Goal: Entertainment & Leisure: Consume media (video, audio)

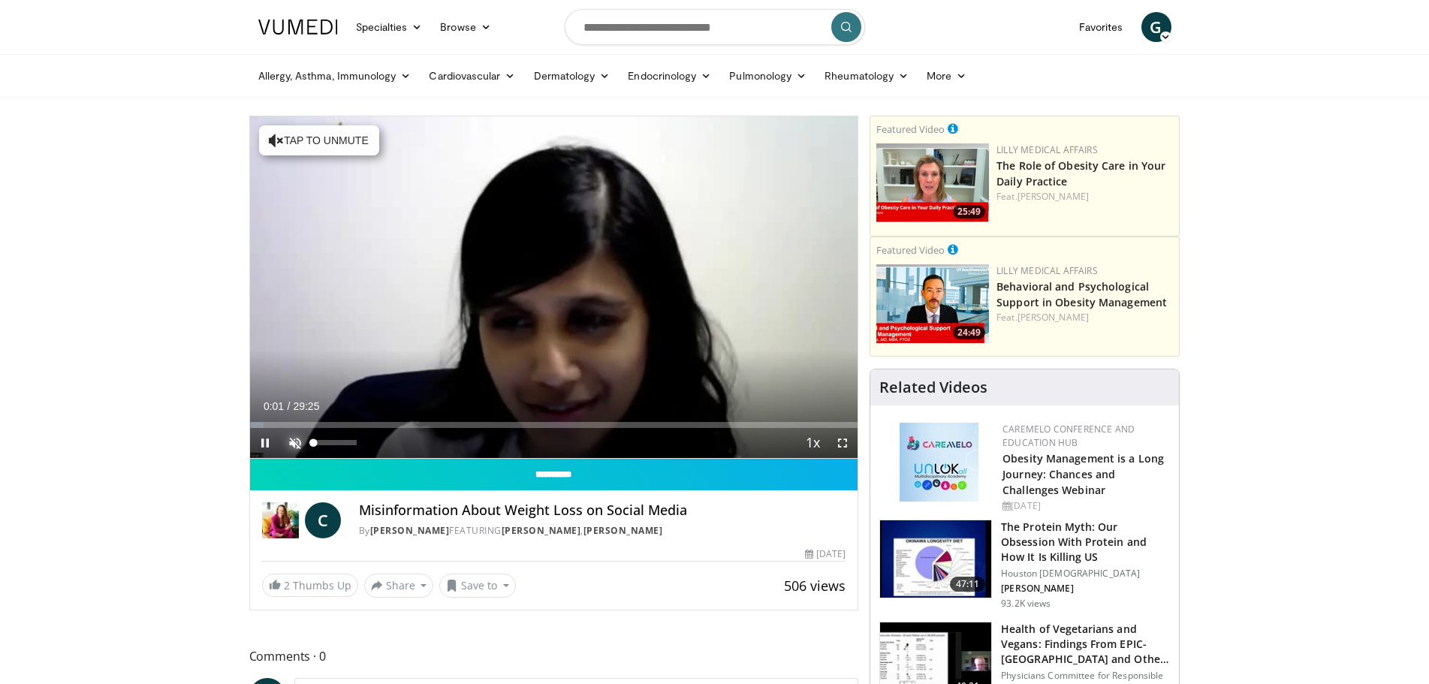
click at [300, 448] on span "Video Player" at bounding box center [295, 443] width 30 height 30
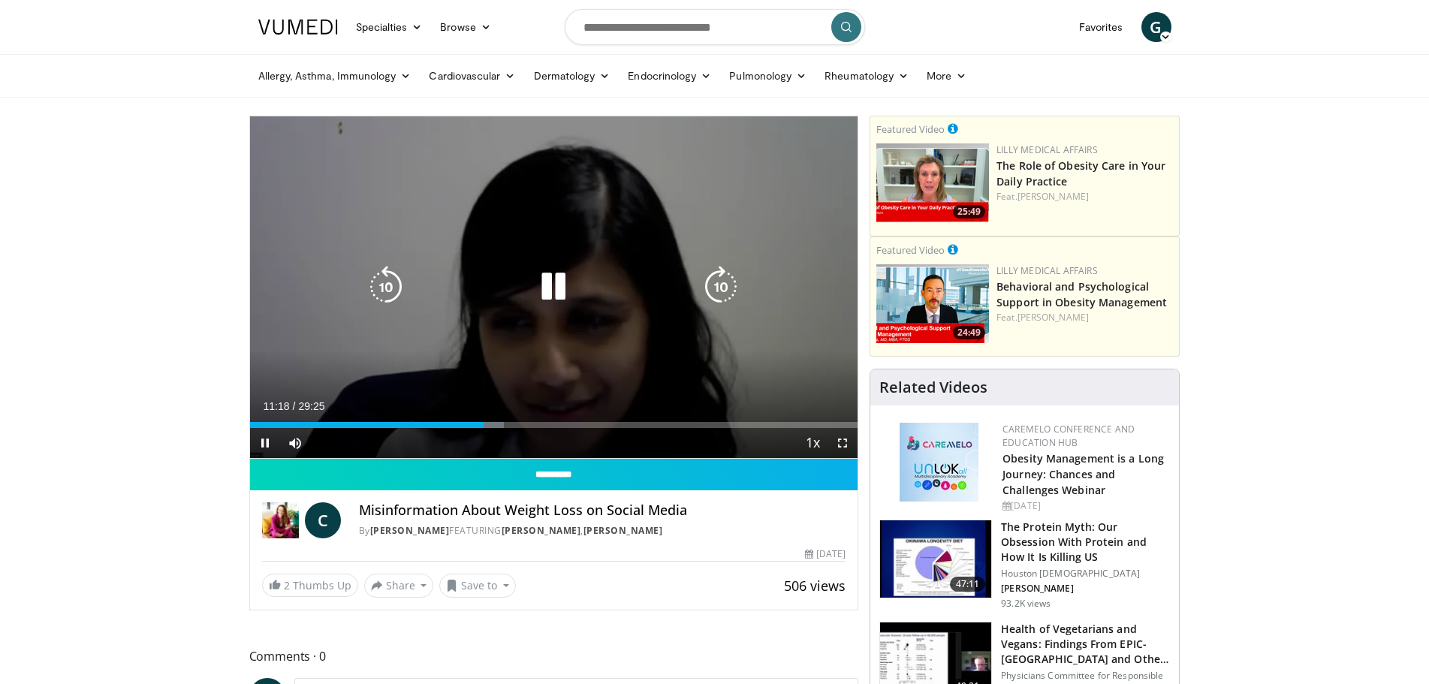
click at [387, 282] on icon "Video Player" at bounding box center [386, 287] width 42 height 42
click at [391, 290] on icon "Video Player" at bounding box center [386, 287] width 42 height 42
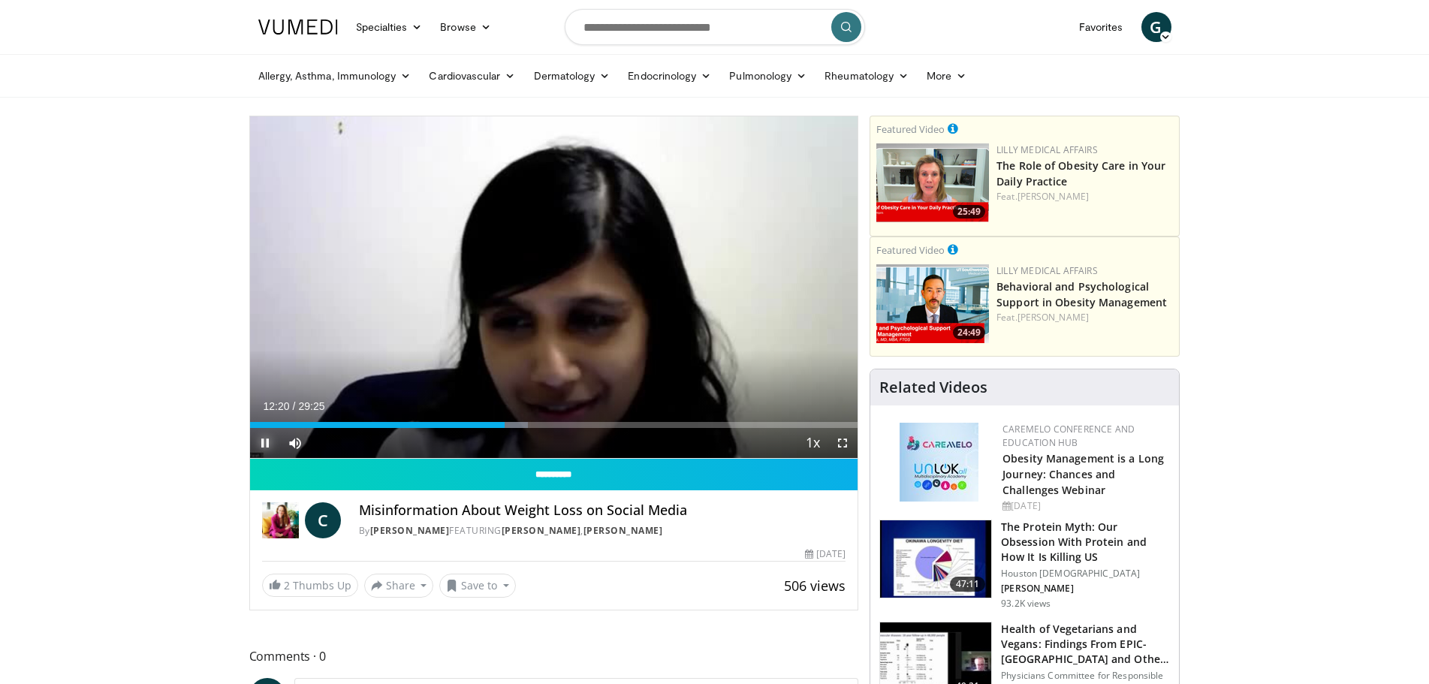
click at [259, 442] on span "Video Player" at bounding box center [265, 443] width 30 height 30
click at [266, 442] on span "Video Player" at bounding box center [265, 443] width 30 height 30
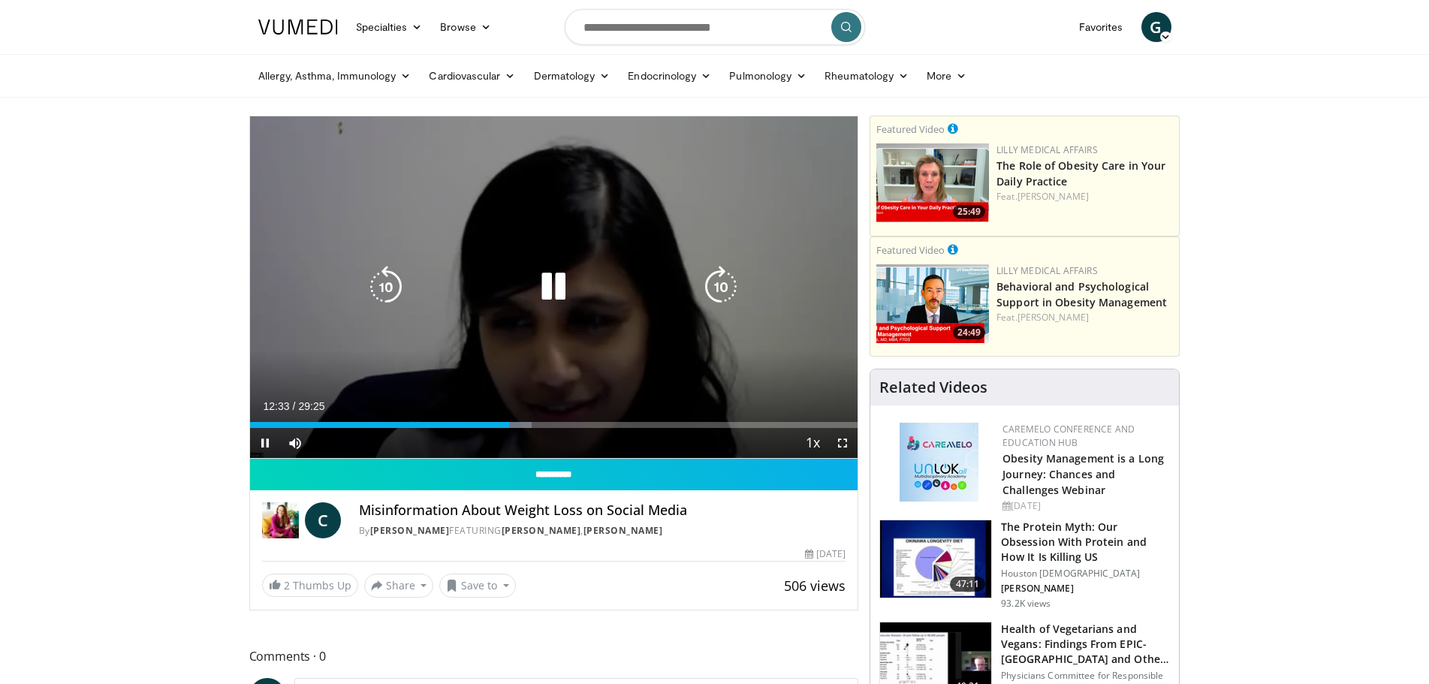
click at [396, 281] on icon "Video Player" at bounding box center [386, 287] width 42 height 42
click at [394, 292] on icon "Video Player" at bounding box center [386, 287] width 42 height 42
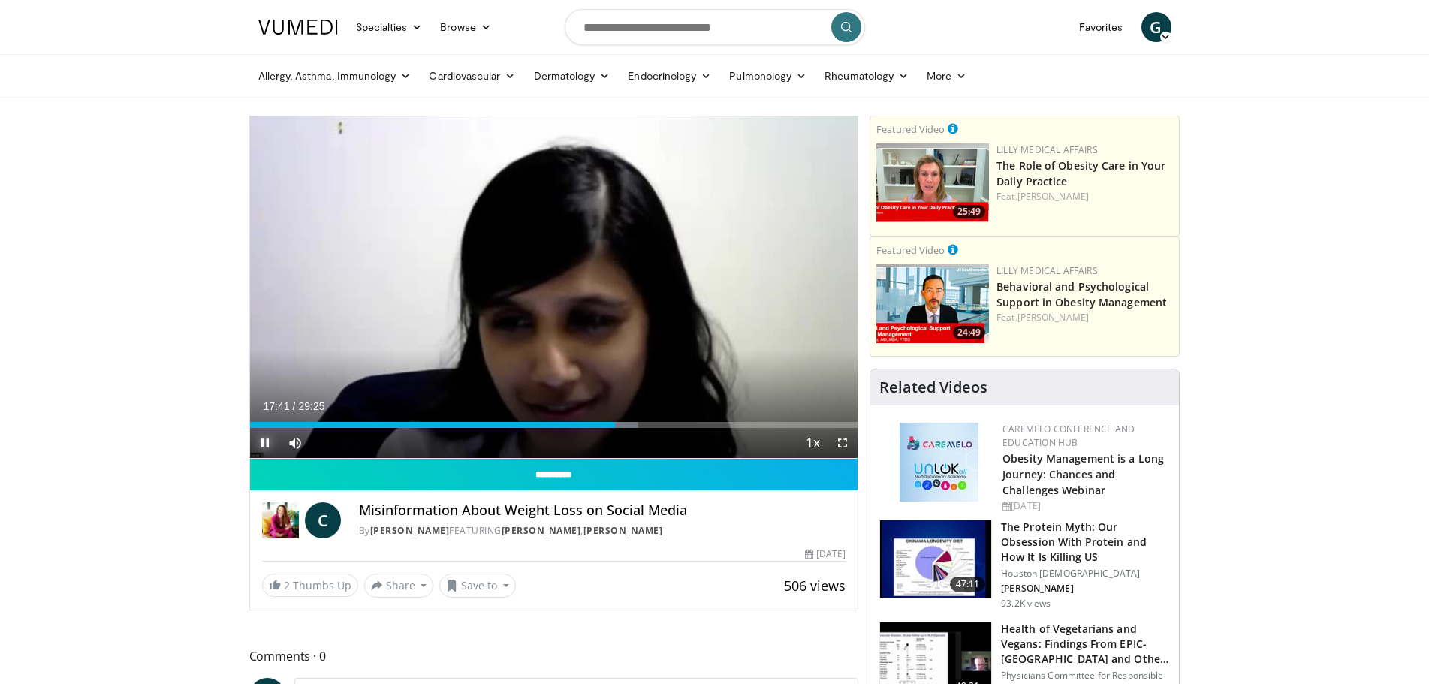
click at [262, 442] on span "Video Player" at bounding box center [265, 443] width 30 height 30
click at [264, 449] on span "Video Player" at bounding box center [265, 443] width 30 height 30
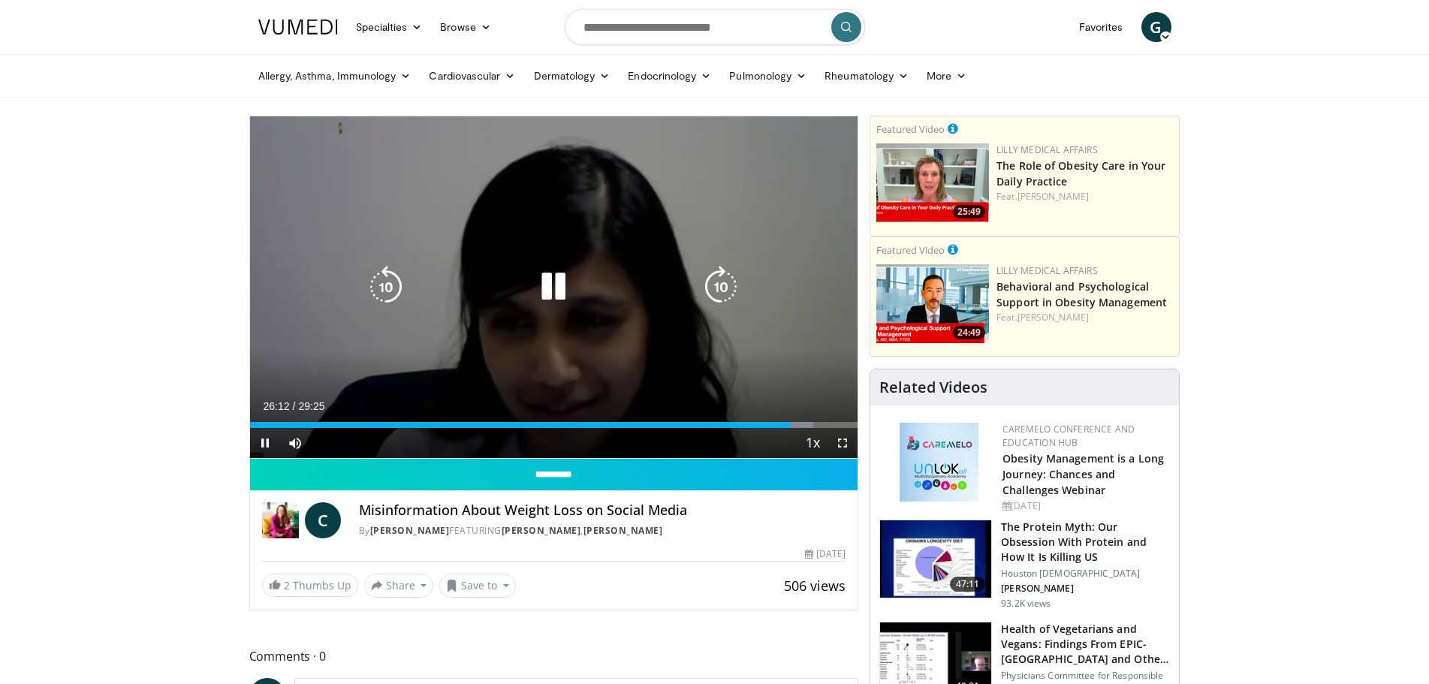
click at [379, 284] on icon "Video Player" at bounding box center [386, 287] width 42 height 42
